Goal: Transaction & Acquisition: Purchase product/service

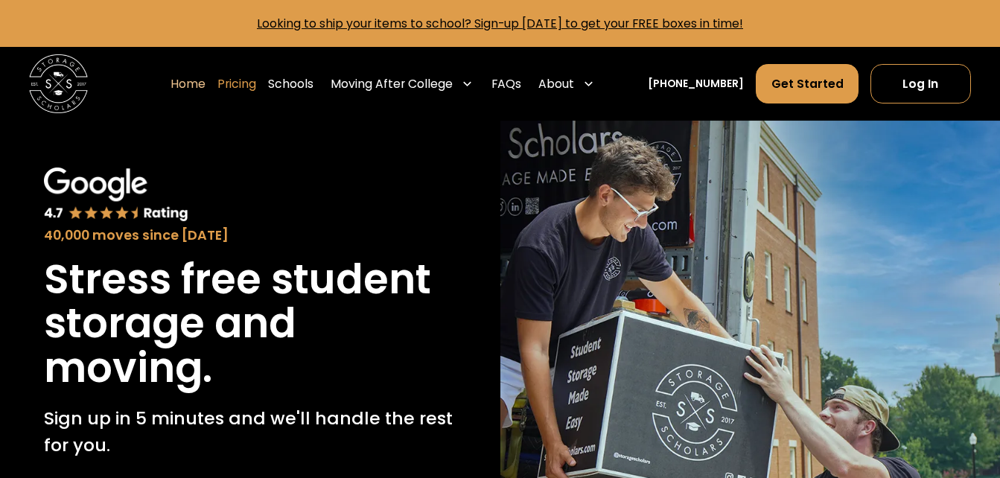
drag, startPoint x: 0, startPoint y: 0, endPoint x: 258, endPoint y: 84, distance: 271.6
click at [256, 84] on link "Pricing" at bounding box center [236, 83] width 39 height 41
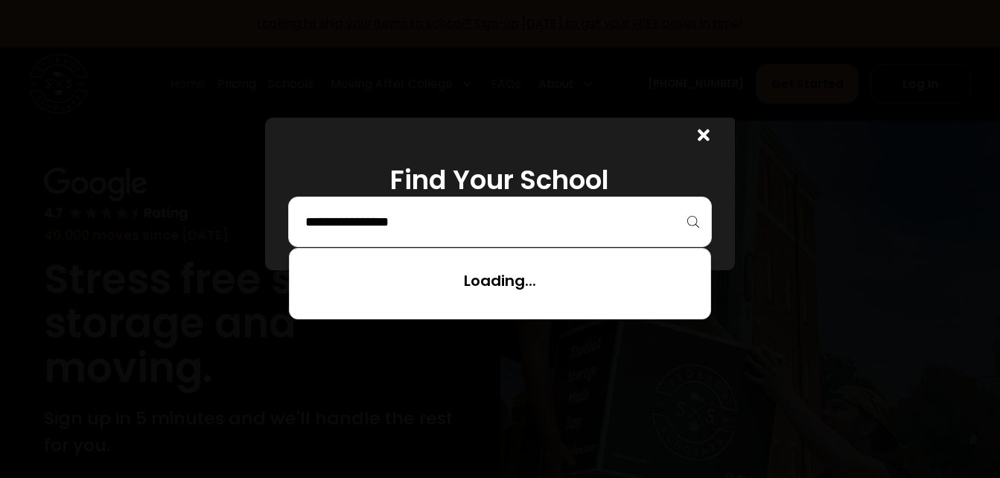
click at [457, 226] on input "search" at bounding box center [500, 221] width 392 height 25
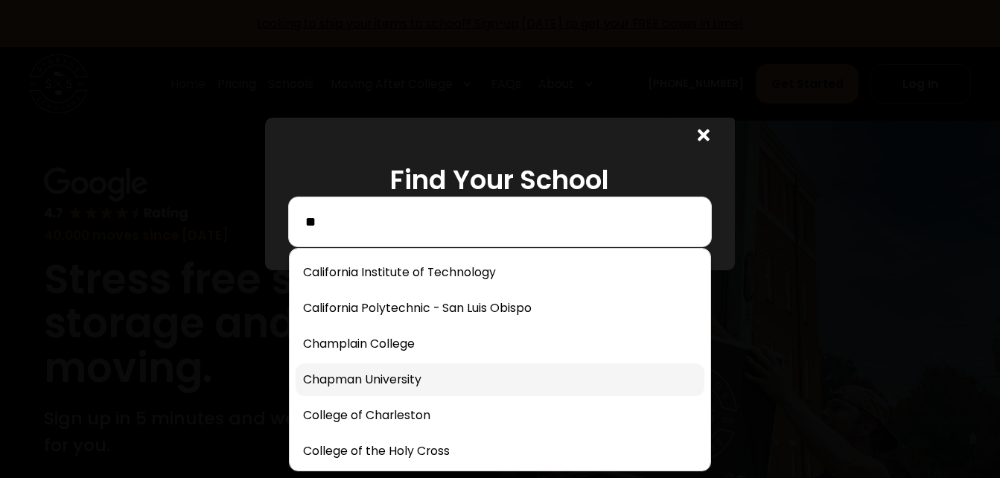
type input "**"
click at [391, 388] on link at bounding box center [500, 379] width 409 height 33
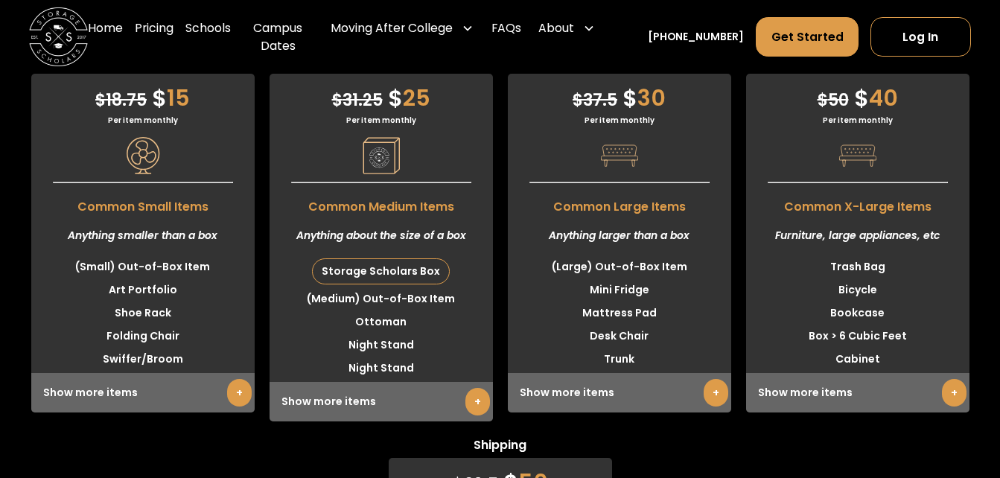
scroll to position [3891, 0]
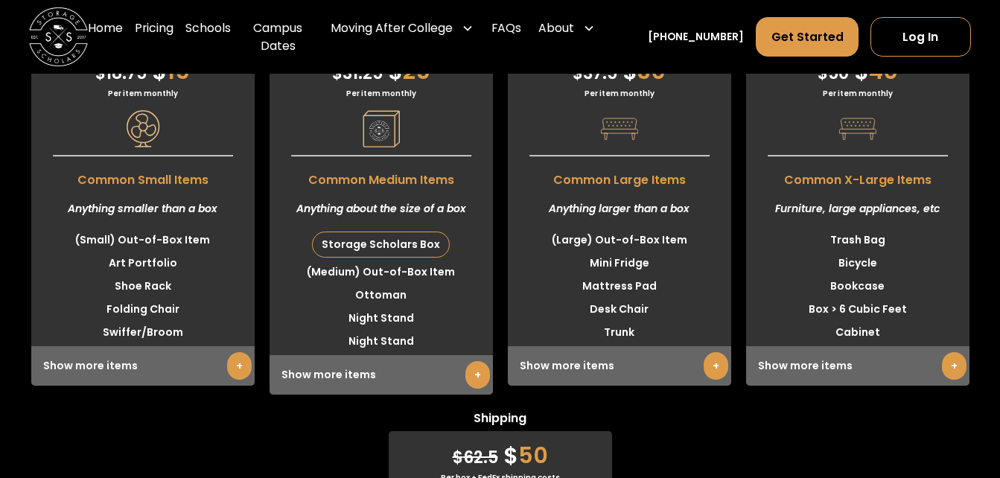
click at [241, 369] on link "+" at bounding box center [239, 366] width 25 height 28
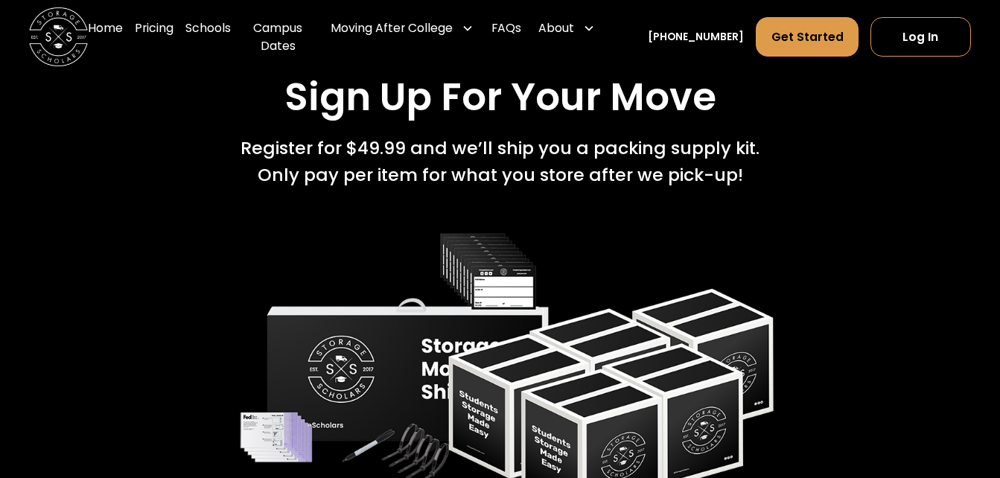
scroll to position [2368, 0]
